Goal: Navigation & Orientation: Find specific page/section

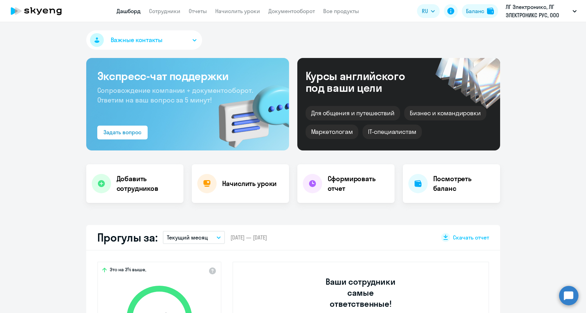
select select "30"
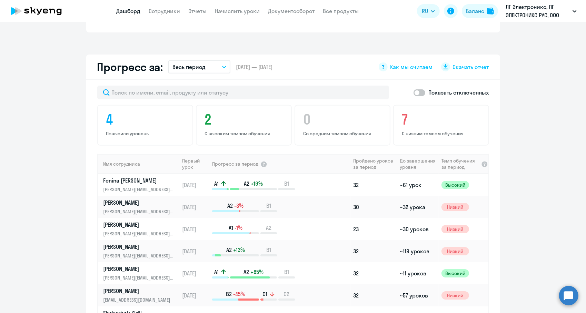
scroll to position [378, 0]
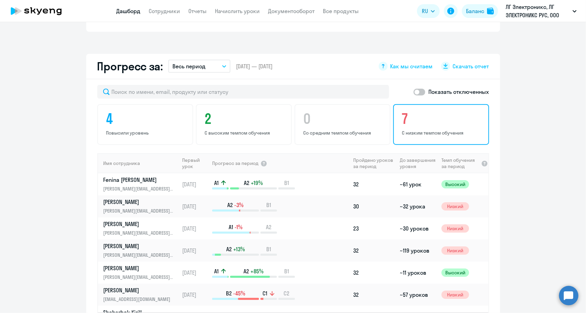
click at [439, 130] on p "С низким темпом обучения" at bounding box center [442, 133] width 80 height 6
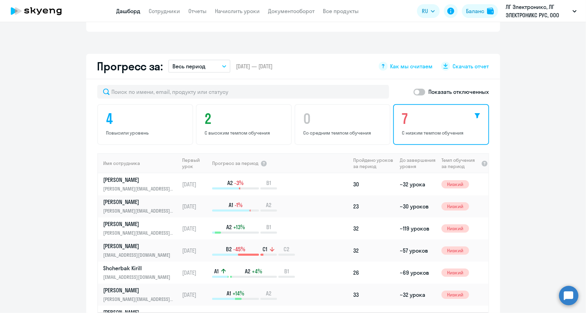
click at [439, 130] on p "С низким темпом обучения" at bounding box center [442, 133] width 80 height 6
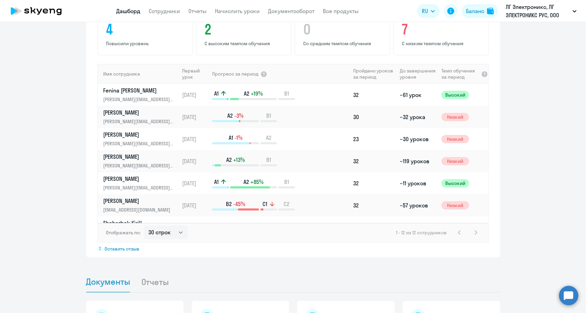
scroll to position [559, 0]
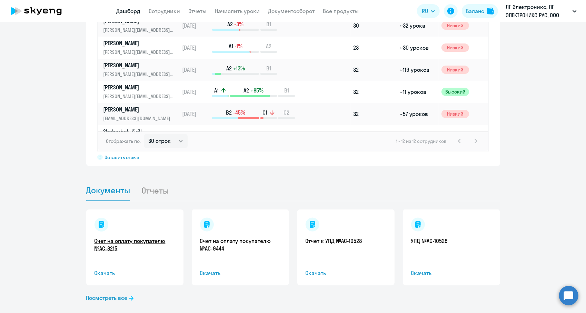
click at [109, 237] on link "Счет на оплату покупателю №AC-8215" at bounding box center [135, 244] width 81 height 15
click at [234, 237] on link "Счет на оплату покупателю №AC-9444" at bounding box center [240, 244] width 81 height 15
click at [325, 237] on link "Отчет к УПД №AC-10528" at bounding box center [346, 241] width 81 height 8
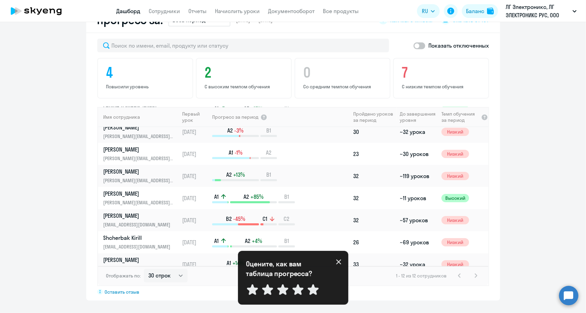
scroll to position [424, 0]
click at [421, 43] on span at bounding box center [420, 46] width 12 height 7
click at [414, 46] on input "checkbox" at bounding box center [413, 46] width 0 height 0
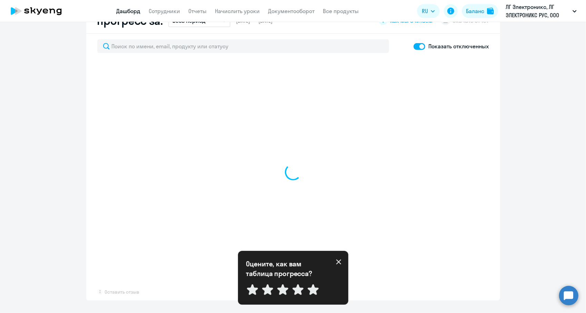
click at [421, 43] on span at bounding box center [420, 46] width 12 height 7
click at [414, 46] on input "checkbox" at bounding box center [413, 46] width 0 height 0
checkbox input "false"
select select "30"
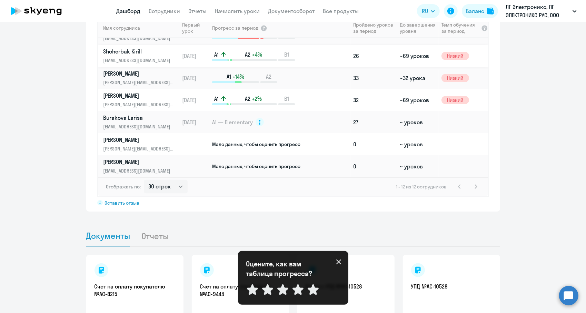
scroll to position [517, 0]
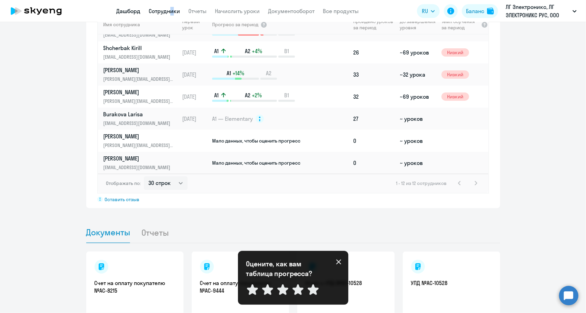
drag, startPoint x: 169, startPoint y: 15, endPoint x: 168, endPoint y: 10, distance: 5.0
click at [168, 10] on app-menu-item-link "Сотрудники" at bounding box center [164, 11] width 31 height 9
click at [168, 10] on link "Сотрудники" at bounding box center [164, 11] width 31 height 7
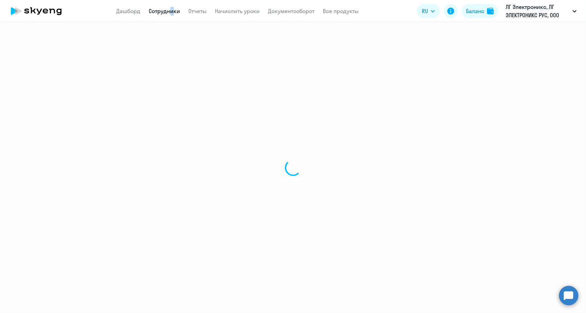
click at [168, 10] on link "Сотрудники" at bounding box center [164, 11] width 31 height 7
select select "30"
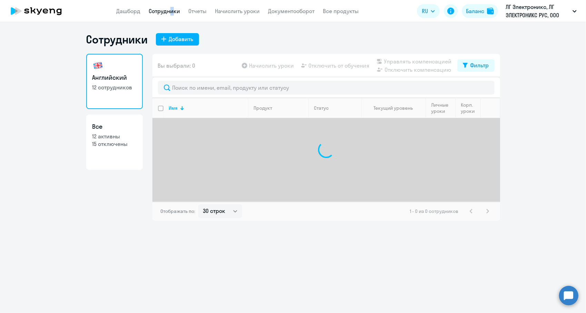
click at [115, 138] on p "12 активны" at bounding box center [114, 137] width 44 height 8
select select "30"
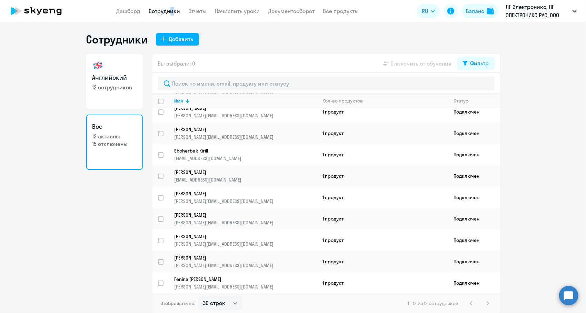
scroll to position [65, 0]
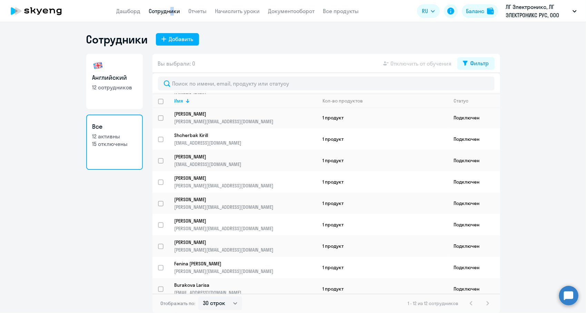
click at [130, 75] on h3 "Английский" at bounding box center [114, 77] width 44 height 9
select select "30"
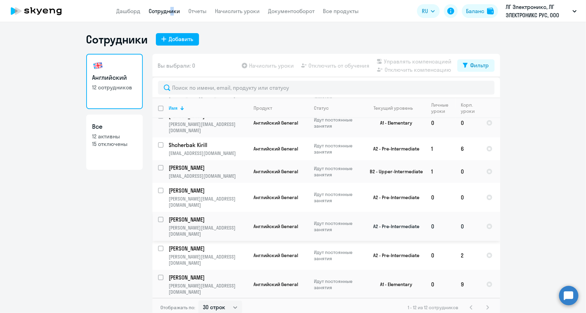
scroll to position [4, 0]
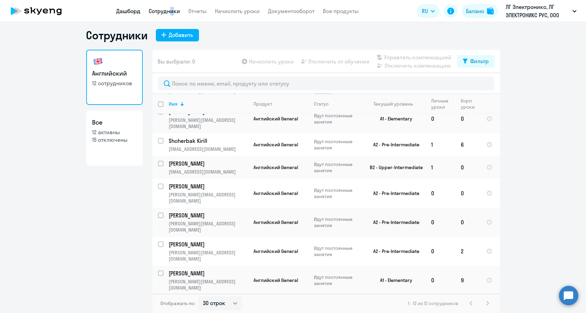
click at [127, 14] on link "Дашборд" at bounding box center [129, 11] width 24 height 7
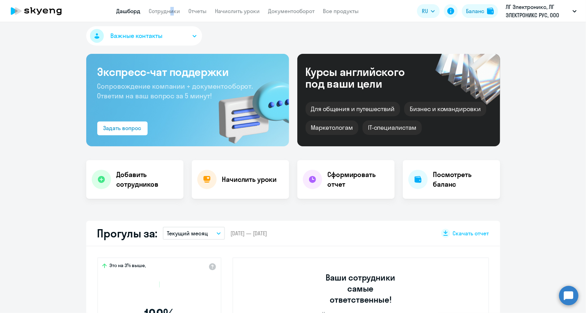
click at [152, 36] on span "Важные контакты" at bounding box center [137, 35] width 52 height 9
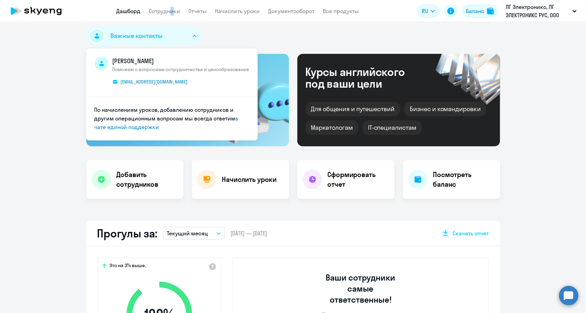
select select "30"
click at [235, 36] on div "Важные контакты [PERSON_NAME] с вопросами сотрудничества и ценообразования [EMA…" at bounding box center [293, 37] width 414 height 22
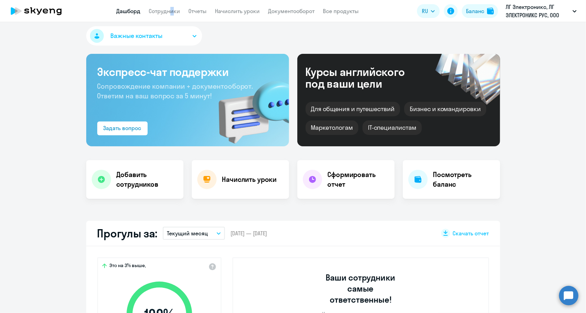
click at [137, 29] on button "Важные контакты" at bounding box center [144, 35] width 116 height 19
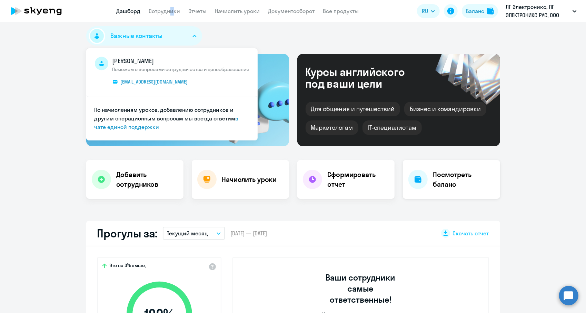
click at [417, 188] on div at bounding box center [418, 179] width 19 height 19
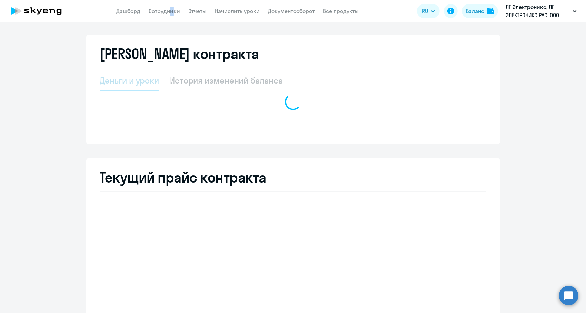
select select "english_adult_not_native_speaker"
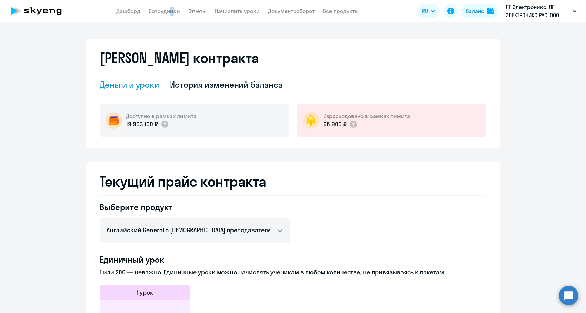
click at [53, 10] on icon at bounding box center [36, 10] width 61 height 17
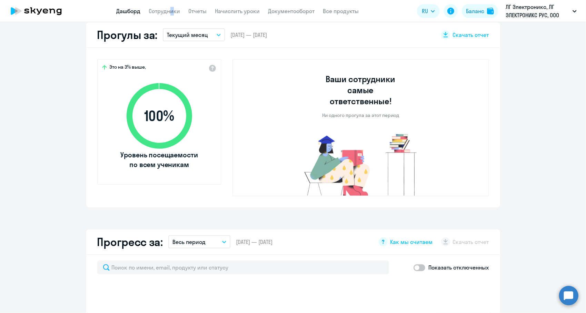
select select "30"
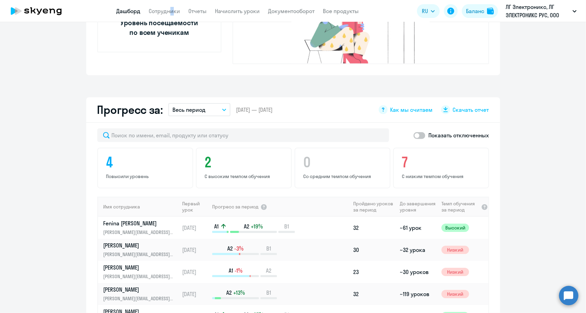
scroll to position [335, 0]
click at [421, 105] on span "Как мы считаем" at bounding box center [412, 109] width 42 height 8
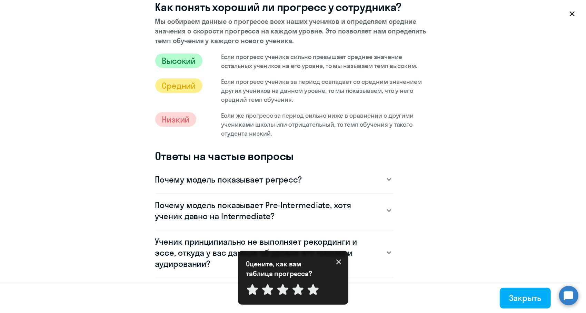
scroll to position [43, 0]
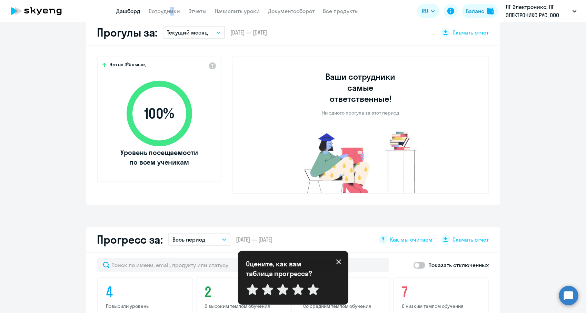
scroll to position [203, 0]
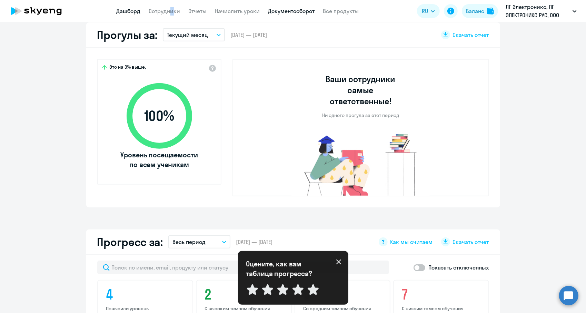
drag, startPoint x: 301, startPoint y: 7, endPoint x: 297, endPoint y: 8, distance: 3.7
click at [297, 8] on app-menu-item-link "Документооборот" at bounding box center [291, 11] width 47 height 9
click at [297, 8] on link "Документооборот" at bounding box center [291, 11] width 47 height 7
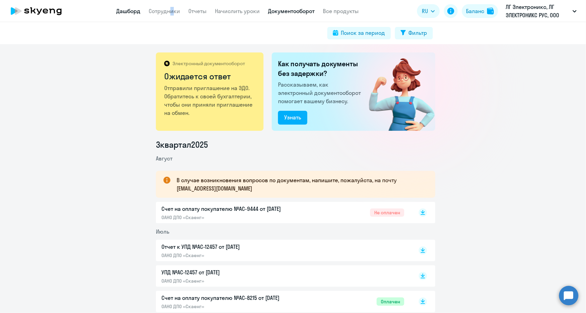
click at [138, 13] on link "Дашборд" at bounding box center [129, 11] width 24 height 7
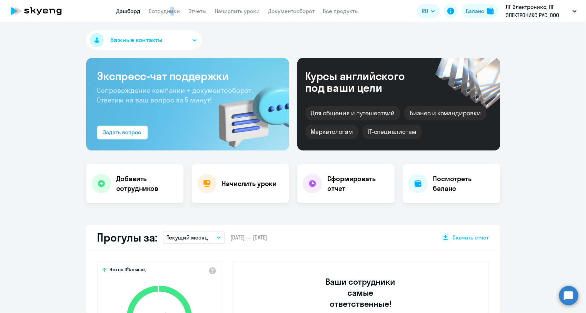
select select "30"
